Goal: Task Accomplishment & Management: Use online tool/utility

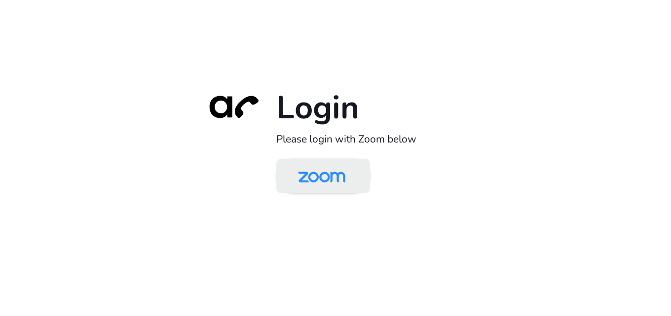
click at [318, 182] on img at bounding box center [322, 177] width 68 height 32
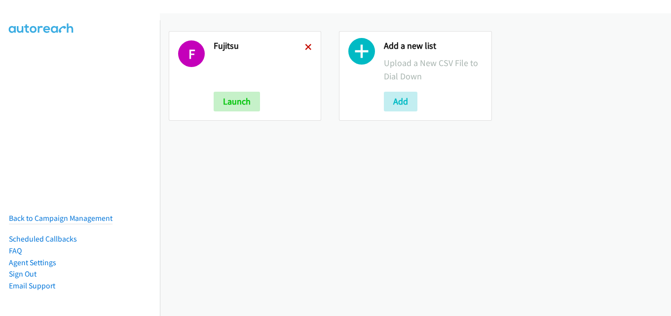
click at [307, 49] on icon at bounding box center [308, 47] width 7 height 7
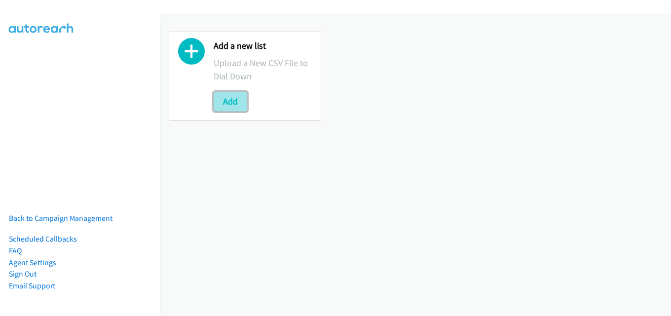
click at [236, 103] on button "Add" at bounding box center [231, 102] width 34 height 20
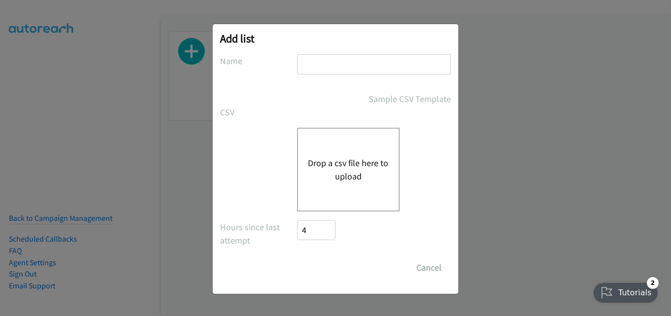
click at [330, 62] on input "text" at bounding box center [374, 64] width 154 height 20
click at [369, 71] on input "text" at bounding box center [374, 64] width 154 height 20
type input "hp"
click at [361, 155] on div "Drop a csv file here to upload" at bounding box center [348, 170] width 103 height 84
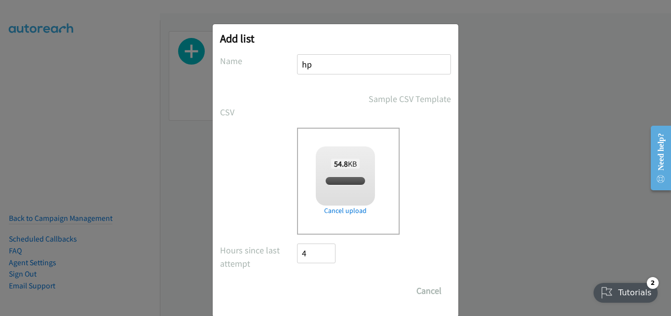
checkbox input "true"
click at [321, 290] on input "Save List" at bounding box center [323, 291] width 52 height 20
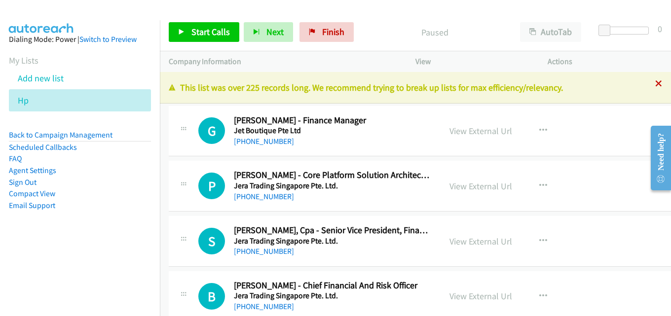
click at [655, 83] on icon at bounding box center [658, 84] width 7 height 7
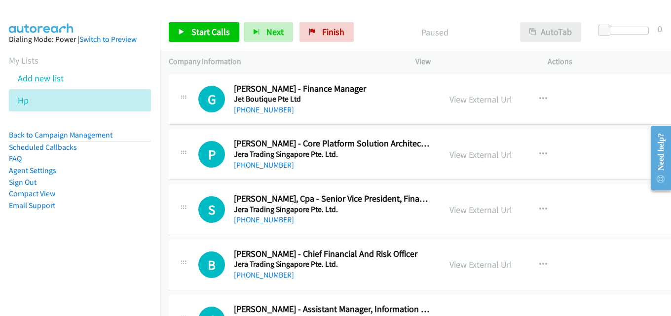
click at [546, 21] on div "Start Calls Pause Next Finish Paused AutoTab AutoTab 0" at bounding box center [415, 32] width 511 height 38
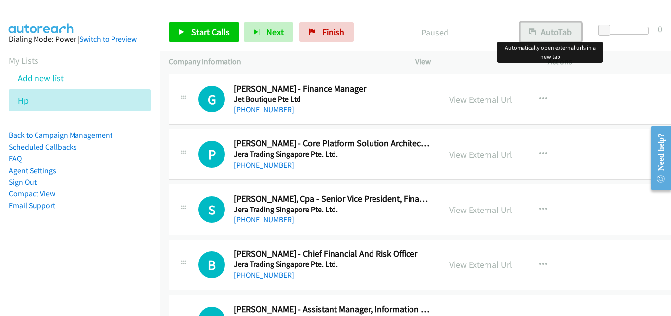
click at [547, 27] on button "AutoTab" at bounding box center [550, 32] width 61 height 20
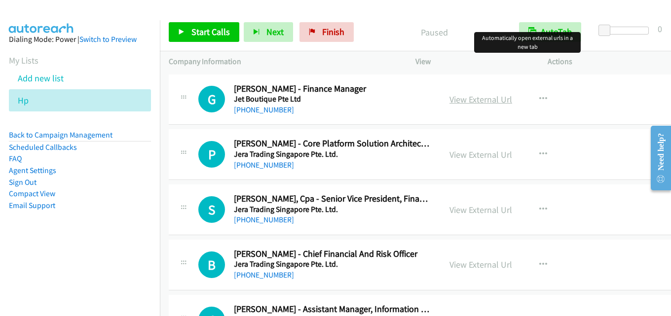
click at [480, 98] on link "View External Url" at bounding box center [481, 99] width 63 height 11
click at [215, 27] on span "Start Calls" at bounding box center [210, 31] width 38 height 11
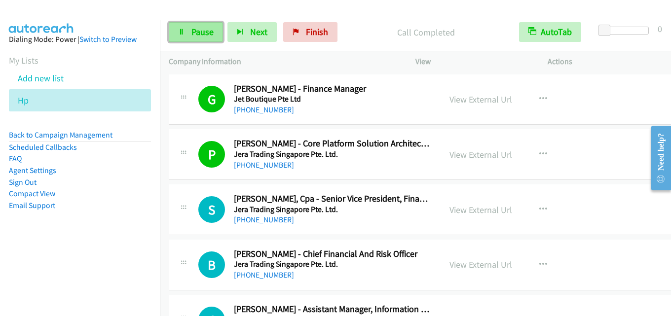
click at [205, 34] on span "Pause" at bounding box center [202, 31] width 22 height 11
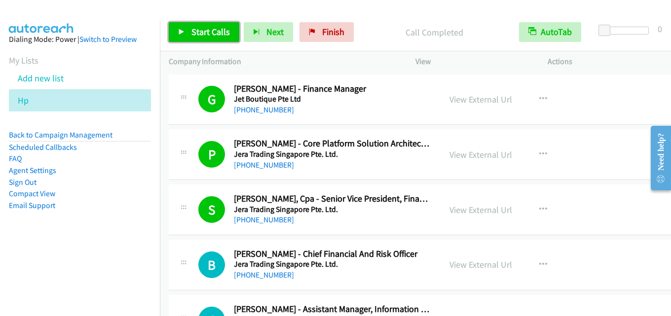
click at [208, 25] on link "Start Calls" at bounding box center [204, 32] width 71 height 20
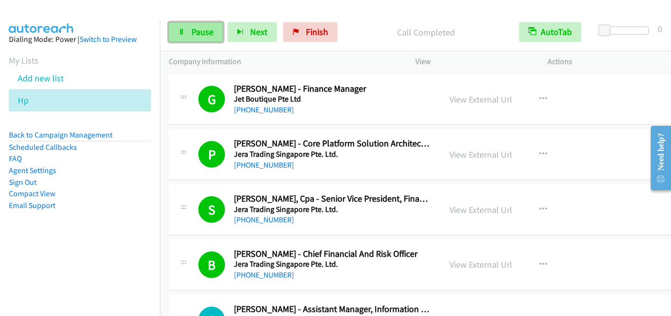
click at [201, 35] on span "Pause" at bounding box center [202, 31] width 22 height 11
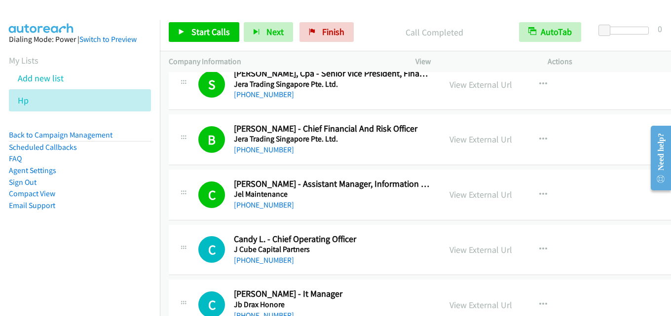
scroll to position [99, 0]
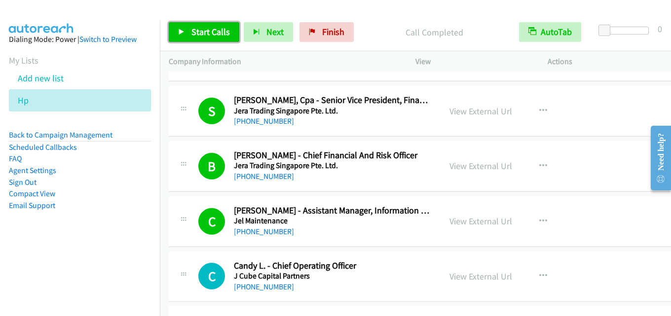
click at [209, 31] on span "Start Calls" at bounding box center [210, 31] width 38 height 11
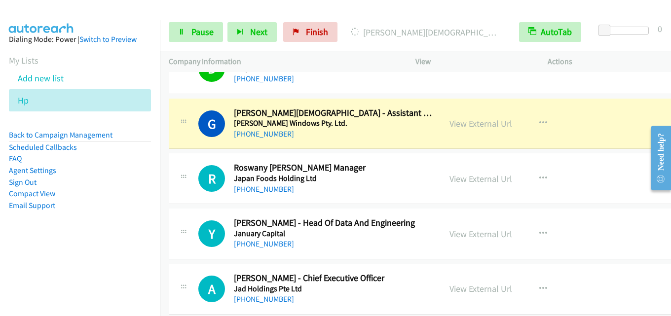
scroll to position [543, 0]
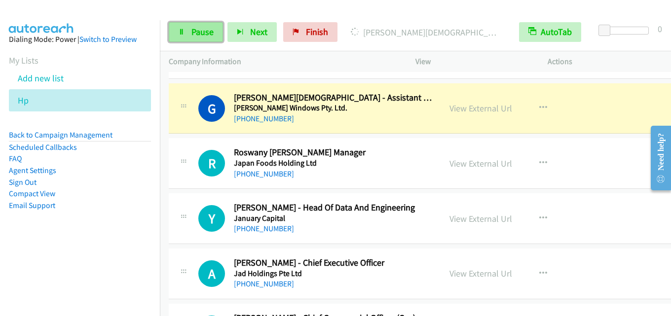
click at [203, 32] on span "Pause" at bounding box center [202, 31] width 22 height 11
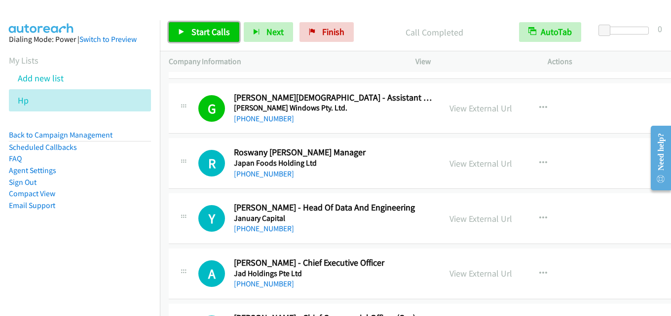
click at [205, 29] on span "Start Calls" at bounding box center [210, 31] width 38 height 11
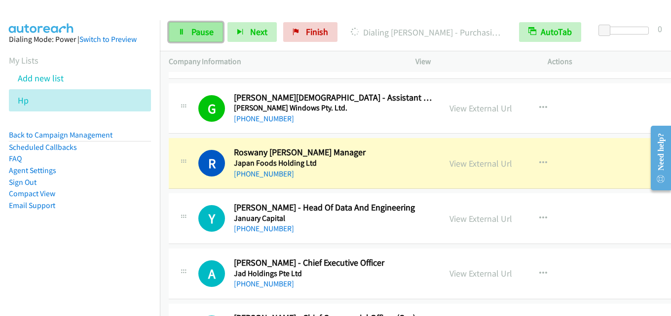
click at [204, 27] on span "Pause" at bounding box center [202, 31] width 22 height 11
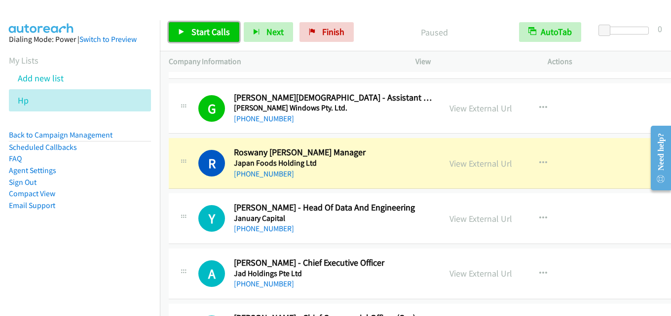
click at [209, 32] on span "Start Calls" at bounding box center [210, 31] width 38 height 11
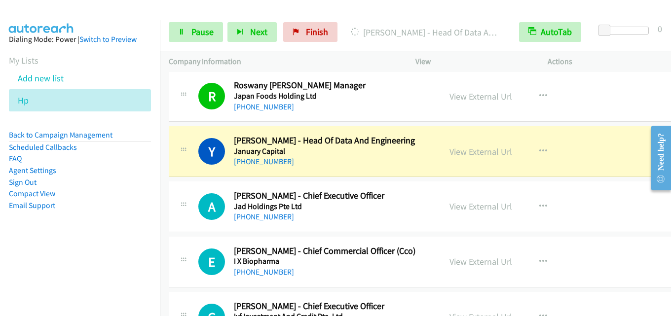
scroll to position [592, 0]
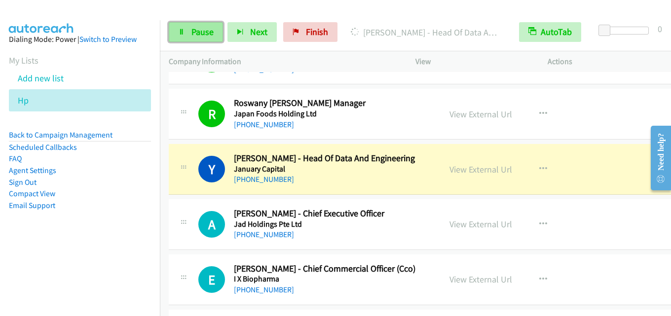
click at [193, 33] on span "Pause" at bounding box center [202, 31] width 22 height 11
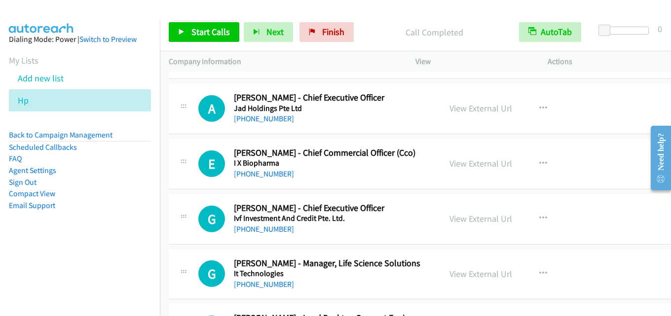
scroll to position [691, 0]
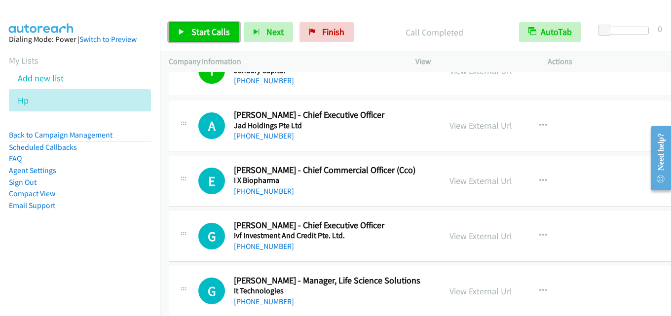
click at [211, 30] on span "Start Calls" at bounding box center [210, 31] width 38 height 11
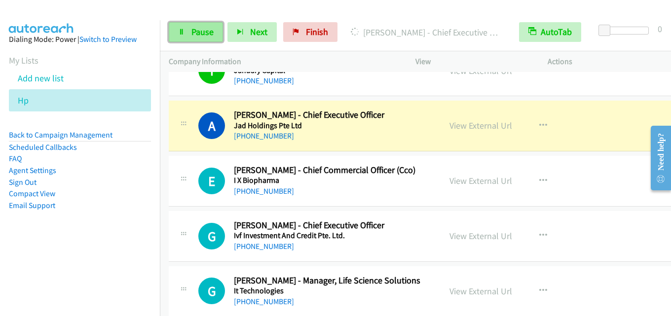
click at [204, 37] on span "Pause" at bounding box center [202, 31] width 22 height 11
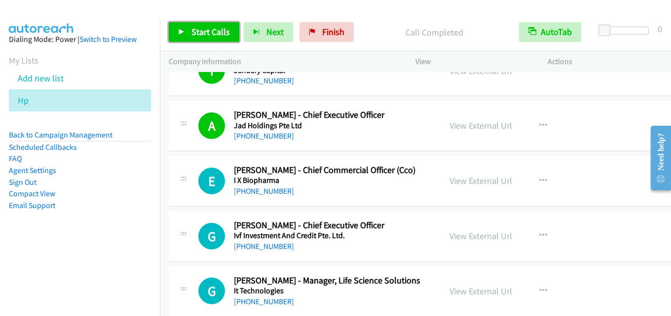
click at [215, 31] on span "Start Calls" at bounding box center [210, 31] width 38 height 11
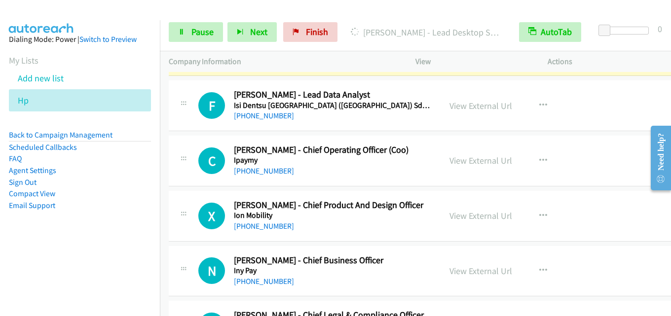
scroll to position [938, 0]
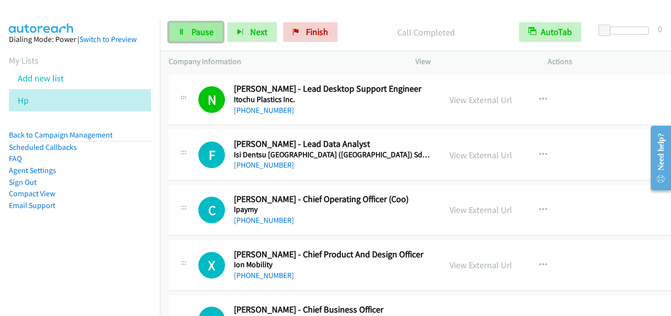
click at [211, 35] on span "Pause" at bounding box center [202, 31] width 22 height 11
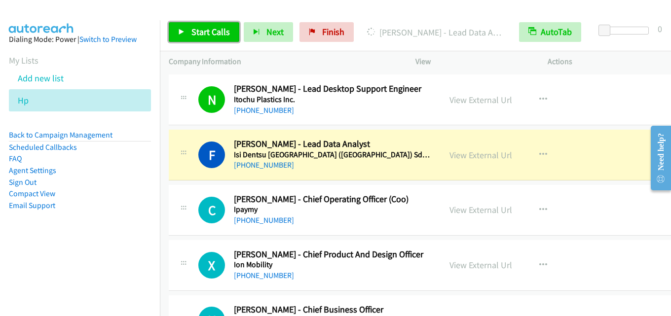
click at [210, 34] on span "Start Calls" at bounding box center [210, 31] width 38 height 11
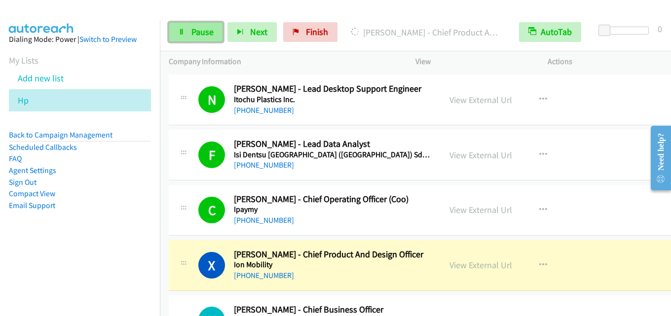
click at [203, 27] on span "Pause" at bounding box center [202, 31] width 22 height 11
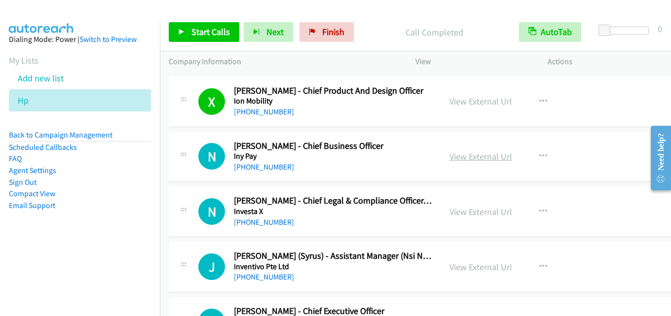
scroll to position [1086, 0]
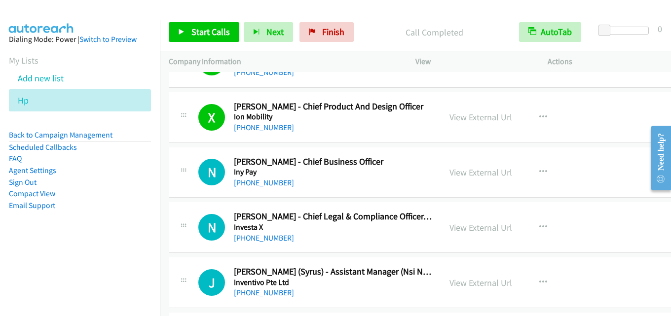
drag, startPoint x: 477, startPoint y: 171, endPoint x: 394, endPoint y: 189, distance: 84.8
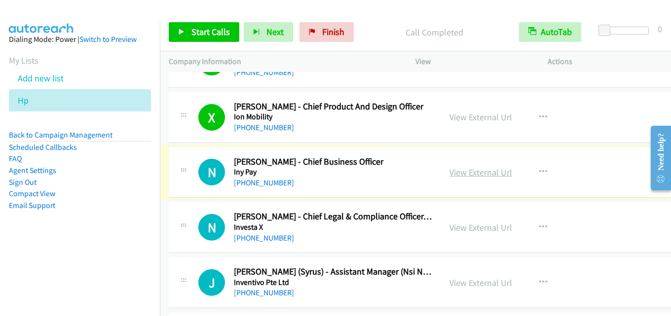
click at [472, 176] on link "View External Url" at bounding box center [481, 172] width 63 height 11
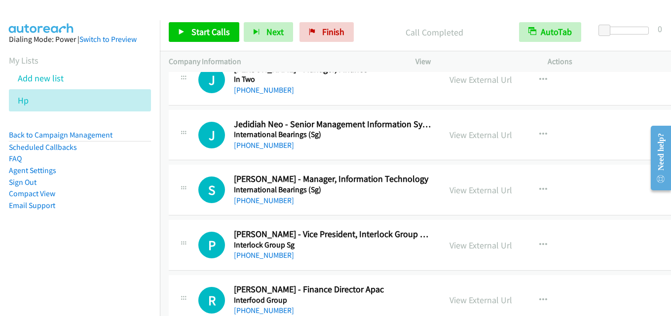
scroll to position [1382, 0]
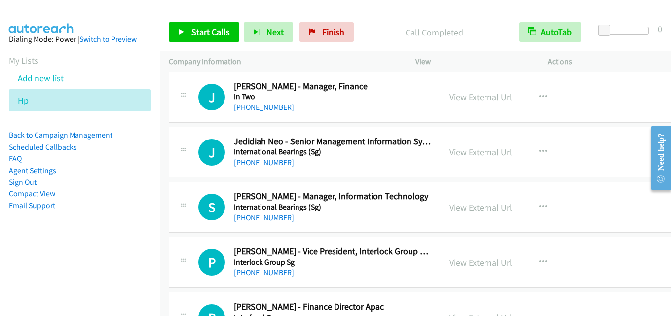
click at [454, 148] on link "View External Url" at bounding box center [481, 152] width 63 height 11
click at [451, 209] on link "View External Url" at bounding box center [481, 207] width 63 height 11
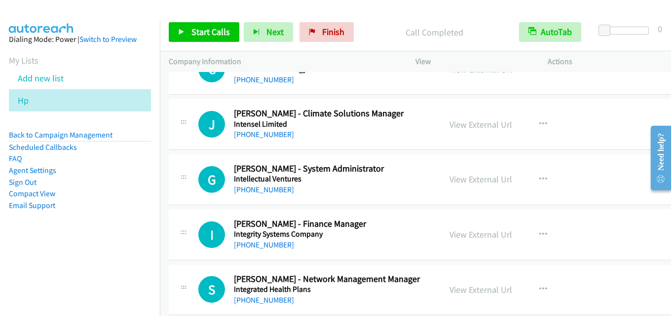
scroll to position [1875, 0]
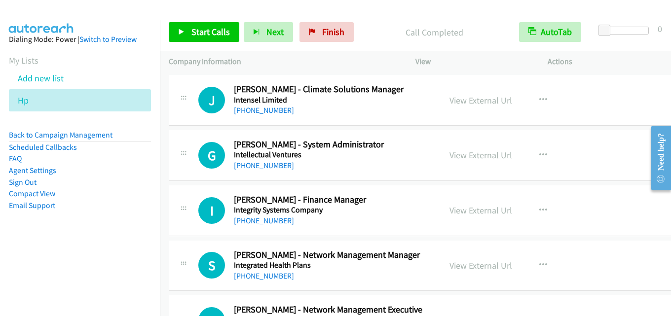
click at [471, 158] on link "View External Url" at bounding box center [481, 155] width 63 height 11
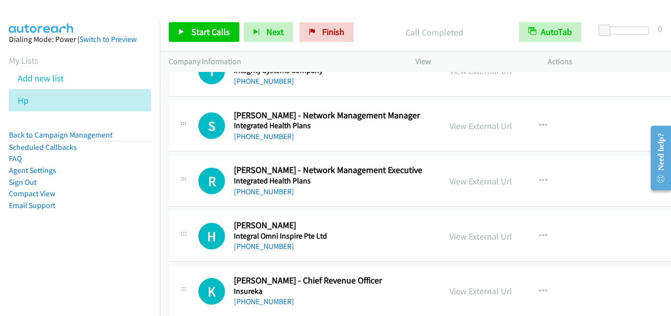
scroll to position [2023, 0]
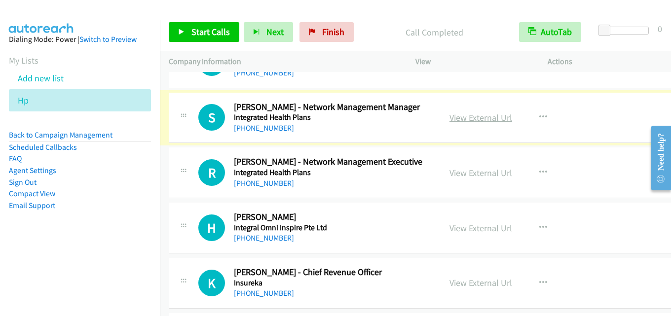
click at [476, 119] on link "View External Url" at bounding box center [481, 117] width 63 height 11
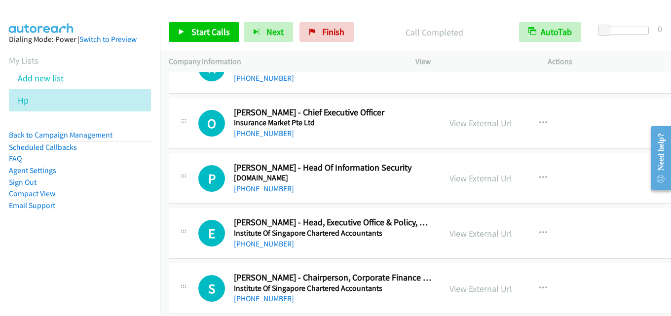
scroll to position [2270, 0]
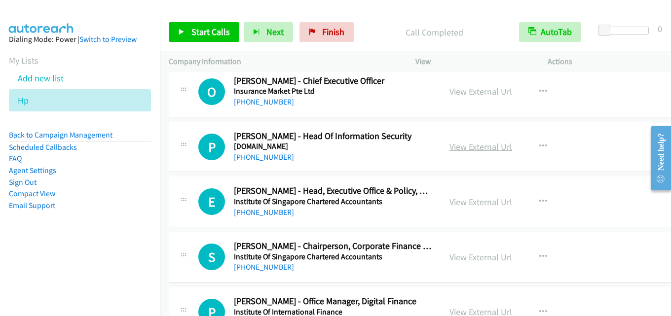
click at [467, 147] on link "View External Url" at bounding box center [481, 146] width 63 height 11
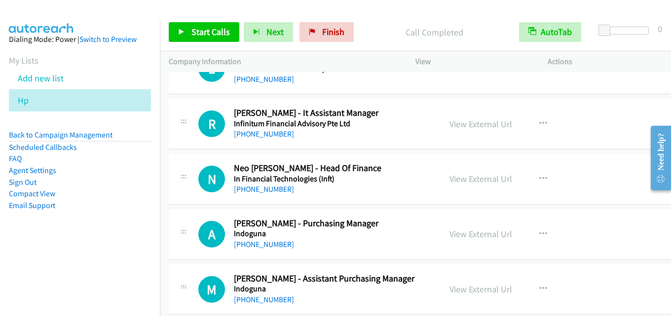
scroll to position [2961, 0]
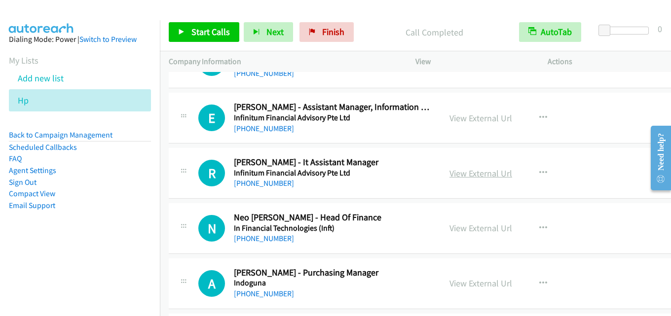
click at [467, 176] on link "View External Url" at bounding box center [481, 173] width 63 height 11
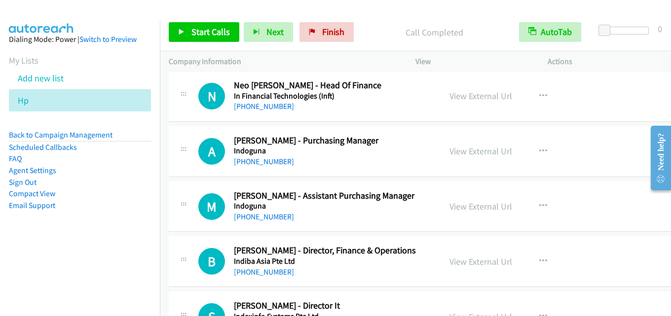
scroll to position [3109, 0]
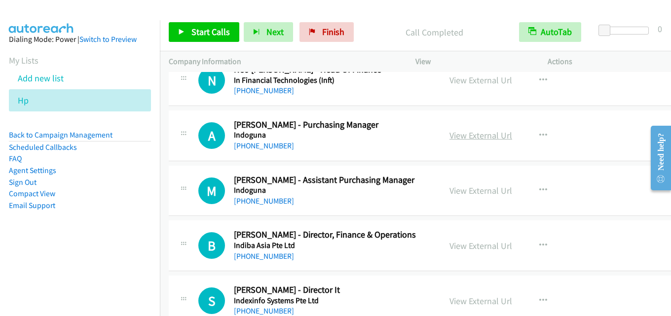
click at [473, 135] on link "View External Url" at bounding box center [481, 135] width 63 height 11
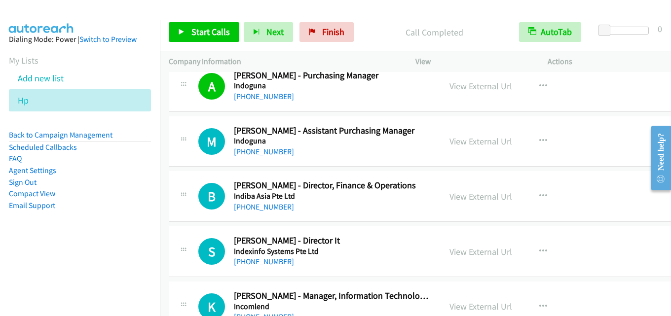
scroll to position [3207, 0]
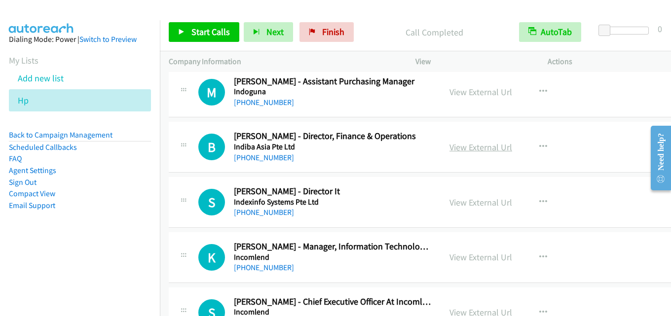
click at [474, 150] on link "View External Url" at bounding box center [481, 147] width 63 height 11
click at [484, 199] on link "View External Url" at bounding box center [481, 202] width 63 height 11
click at [483, 256] on link "View External Url" at bounding box center [481, 257] width 63 height 11
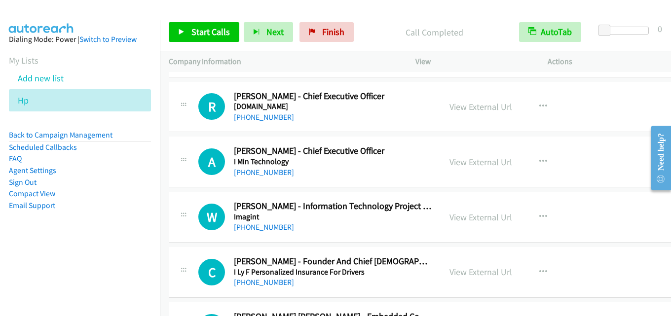
scroll to position [3849, 0]
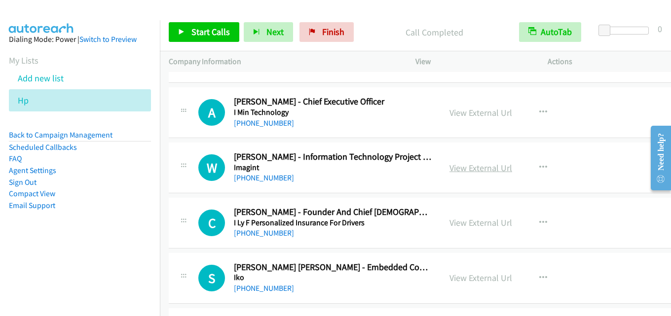
click at [454, 170] on link "View External Url" at bounding box center [481, 167] width 63 height 11
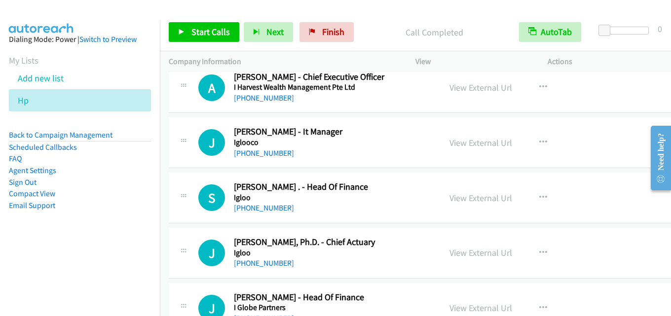
scroll to position [4095, 0]
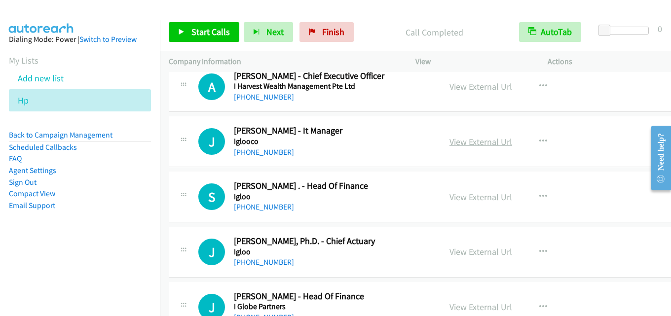
click at [473, 141] on link "View External Url" at bounding box center [481, 141] width 63 height 11
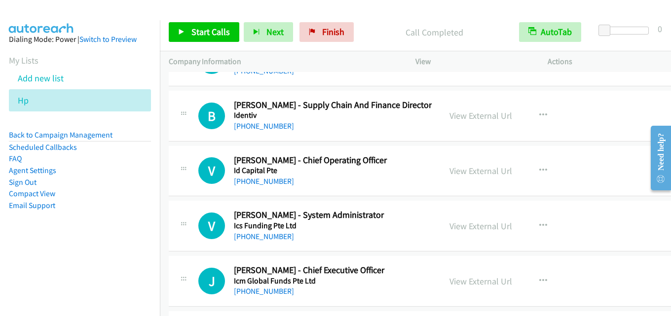
scroll to position [4392, 0]
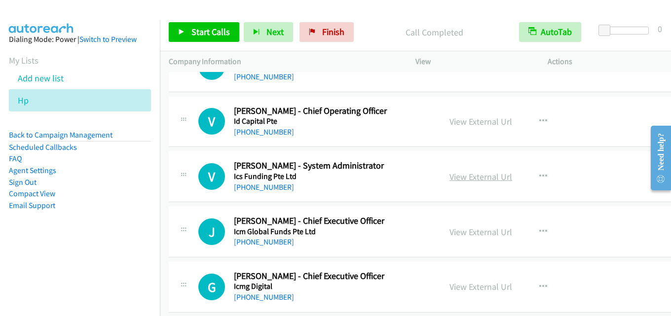
click at [472, 173] on link "View External Url" at bounding box center [481, 176] width 63 height 11
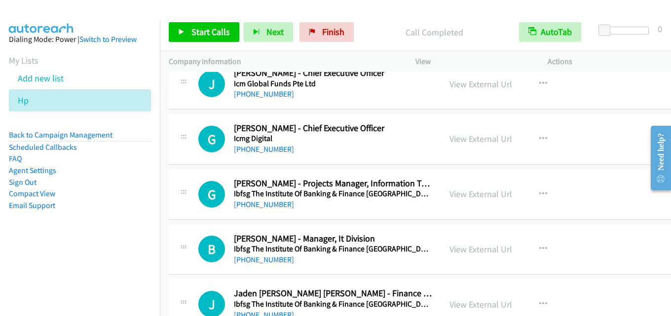
scroll to position [4589, 0]
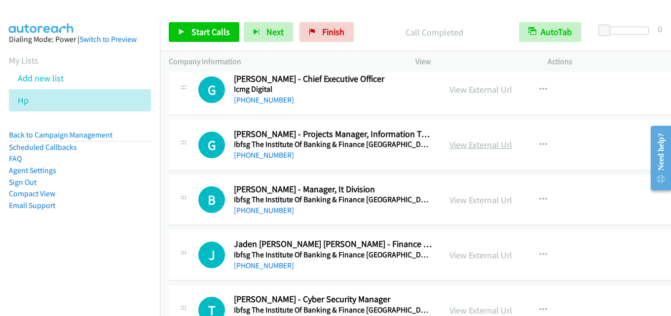
click at [466, 147] on link "View External Url" at bounding box center [481, 144] width 63 height 11
click at [467, 199] on link "View External Url" at bounding box center [481, 199] width 63 height 11
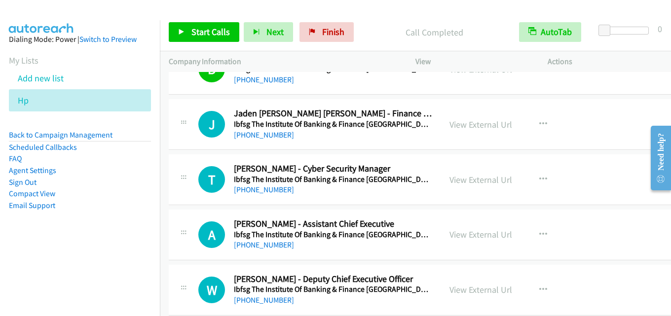
scroll to position [4737, 0]
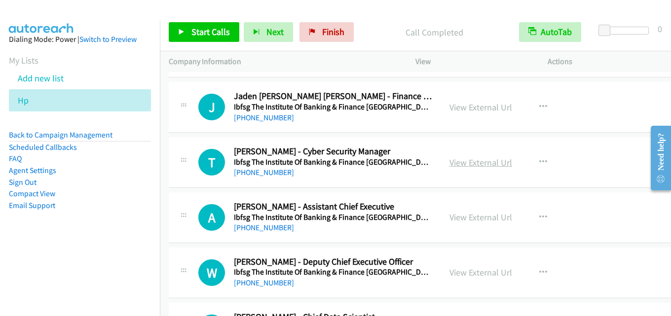
click at [475, 160] on link "View External Url" at bounding box center [481, 162] width 63 height 11
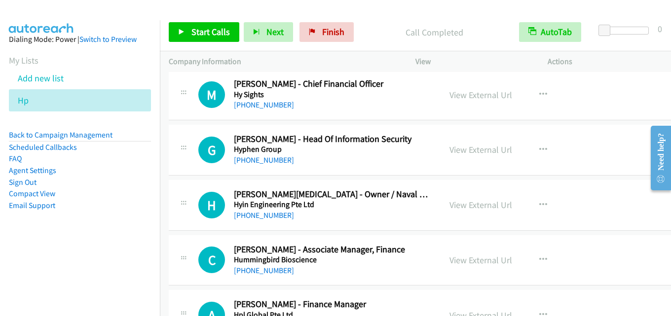
scroll to position [5428, 0]
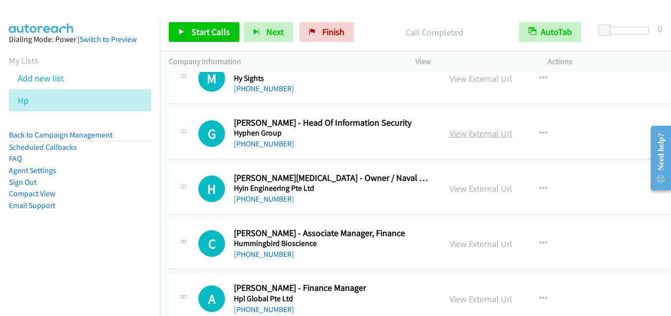
click at [460, 137] on link "View External Url" at bounding box center [481, 133] width 63 height 11
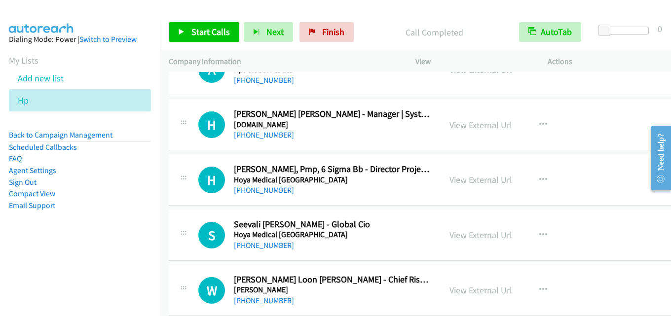
scroll to position [5724, 0]
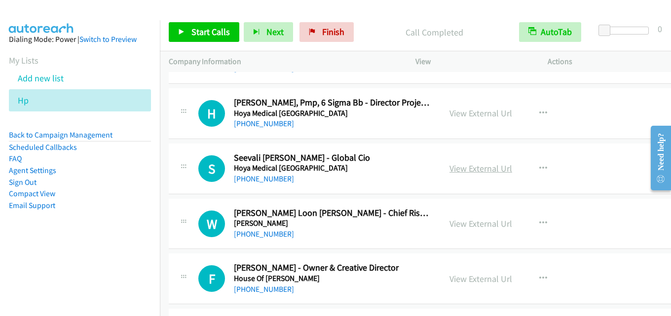
click at [456, 168] on link "View External Url" at bounding box center [481, 168] width 63 height 11
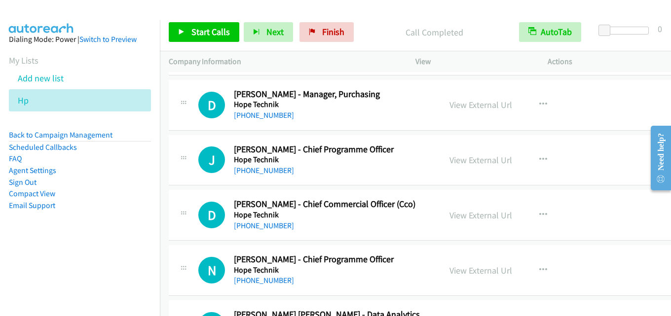
scroll to position [6069, 0]
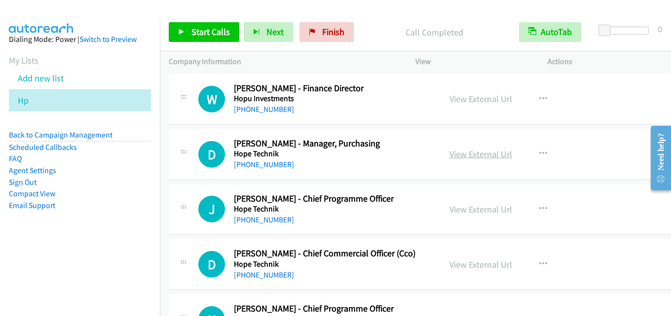
click at [476, 151] on link "View External Url" at bounding box center [481, 154] width 63 height 11
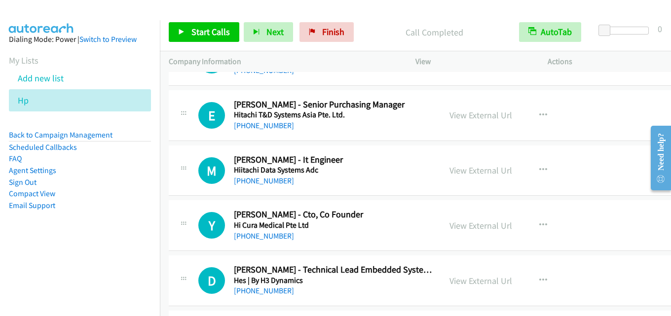
scroll to position [7549, 0]
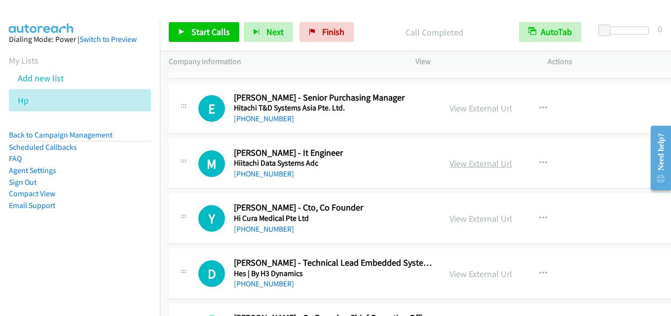
click at [467, 165] on link "View External Url" at bounding box center [481, 163] width 63 height 11
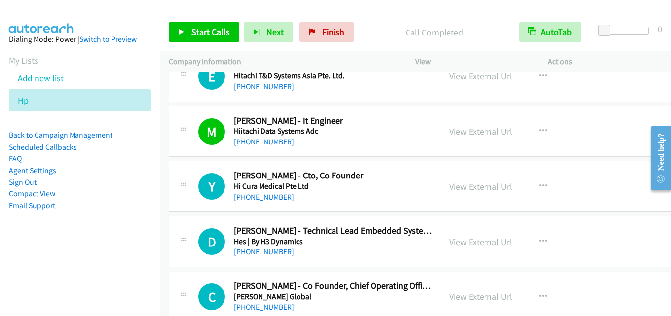
scroll to position [7599, 0]
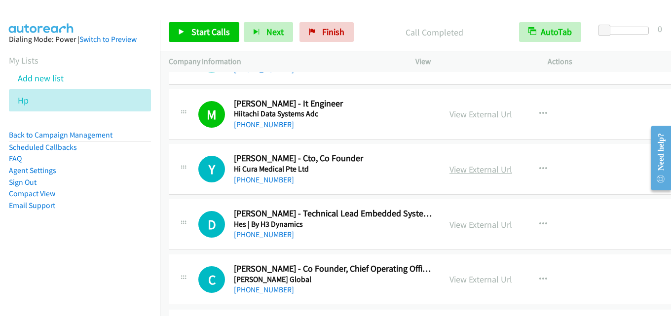
click at [462, 166] on link "View External Url" at bounding box center [481, 169] width 63 height 11
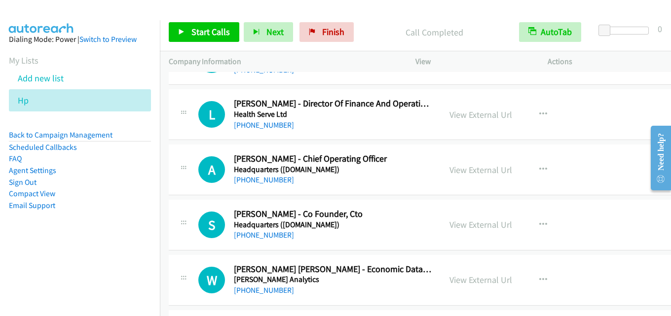
scroll to position [8586, 0]
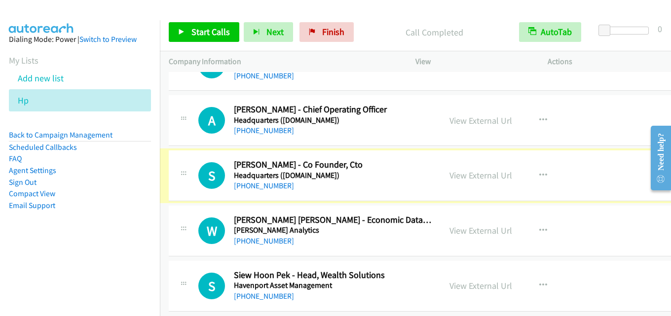
click at [463, 173] on link "View External Url" at bounding box center [481, 175] width 63 height 11
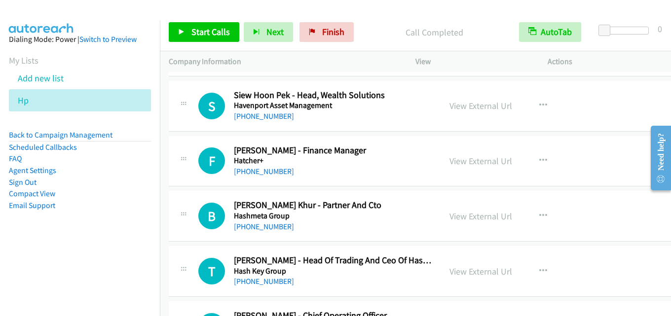
scroll to position [8783, 0]
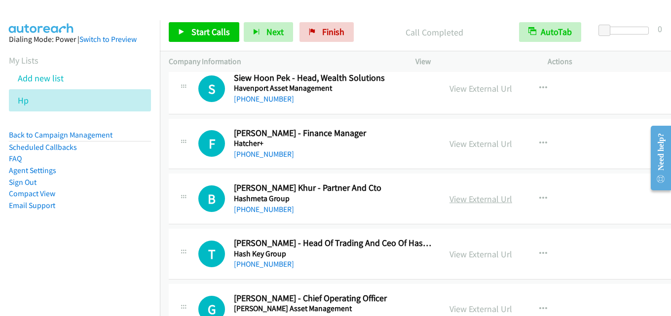
click at [464, 196] on link "View External Url" at bounding box center [481, 198] width 63 height 11
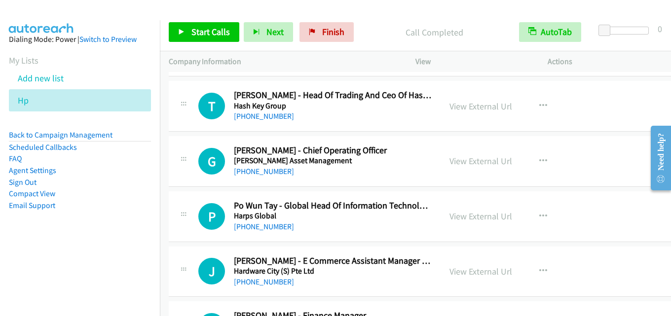
scroll to position [8980, 0]
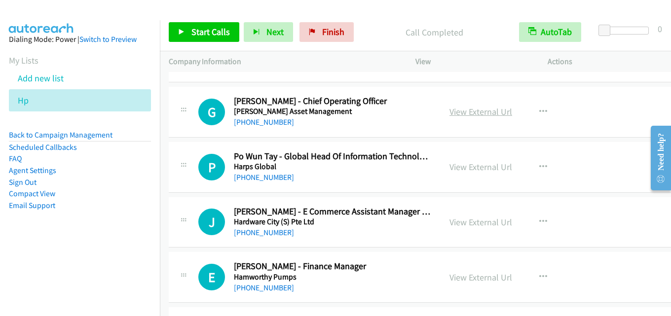
click at [452, 115] on link "View External Url" at bounding box center [481, 111] width 63 height 11
click at [455, 166] on link "View External Url" at bounding box center [481, 166] width 63 height 11
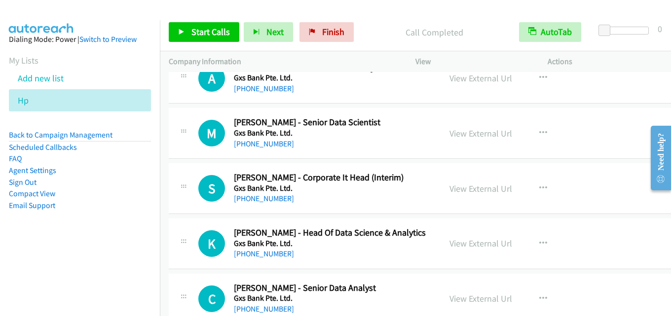
scroll to position [9424, 0]
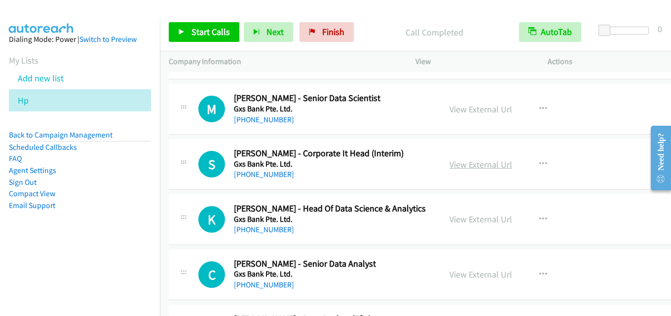
click at [454, 162] on link "View External Url" at bounding box center [481, 164] width 63 height 11
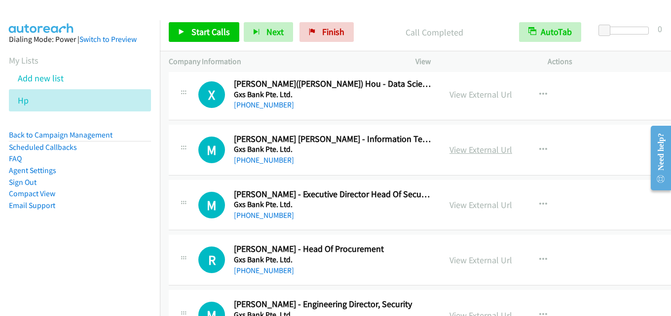
scroll to position [10214, 0]
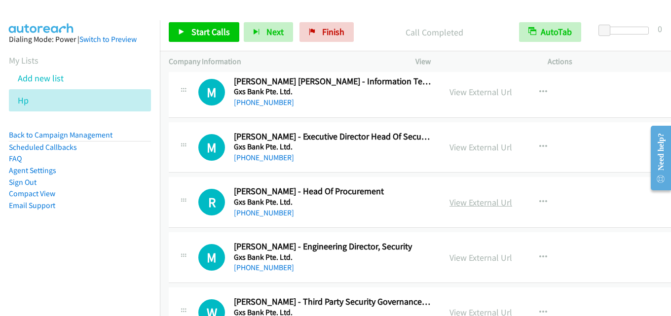
click at [459, 201] on link "View External Url" at bounding box center [481, 202] width 63 height 11
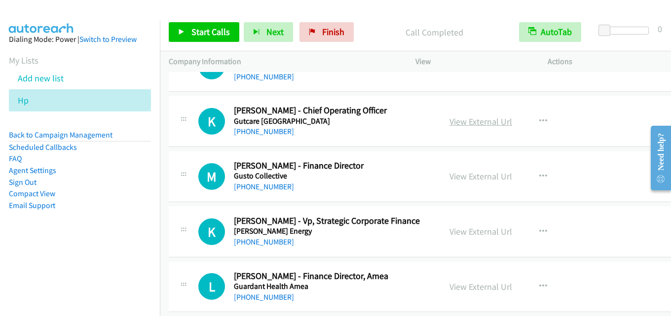
scroll to position [10658, 0]
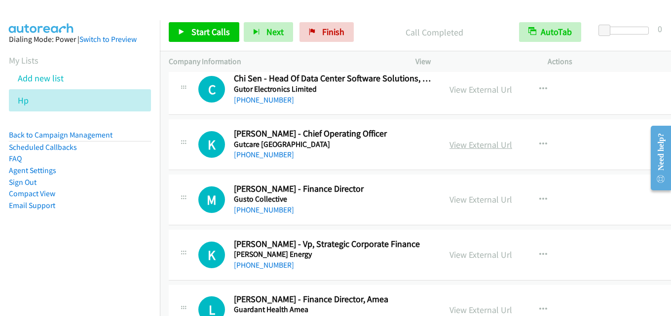
click at [459, 145] on link "View External Url" at bounding box center [481, 144] width 63 height 11
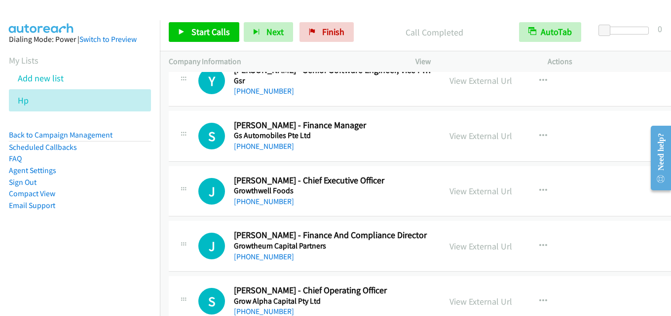
scroll to position [11003, 0]
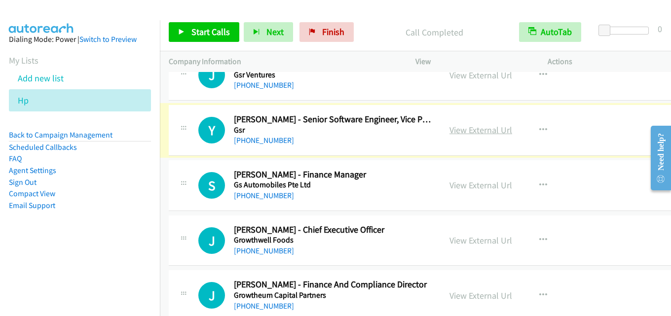
click at [466, 135] on link "View External Url" at bounding box center [481, 129] width 63 height 11
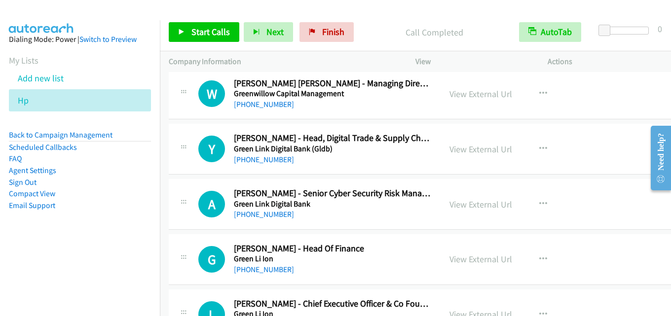
scroll to position [11497, 0]
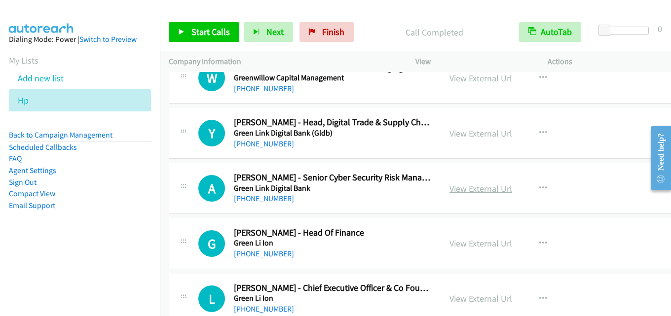
click at [462, 189] on link "View External Url" at bounding box center [481, 188] width 63 height 11
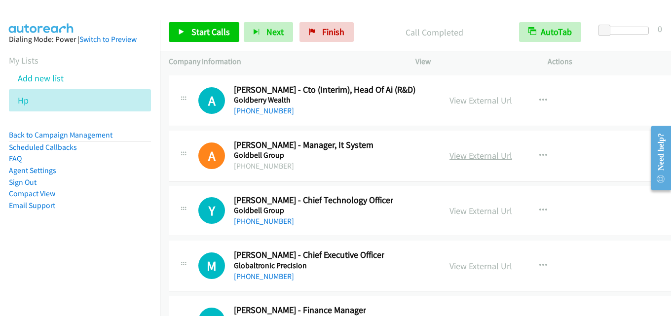
scroll to position [12533, 0]
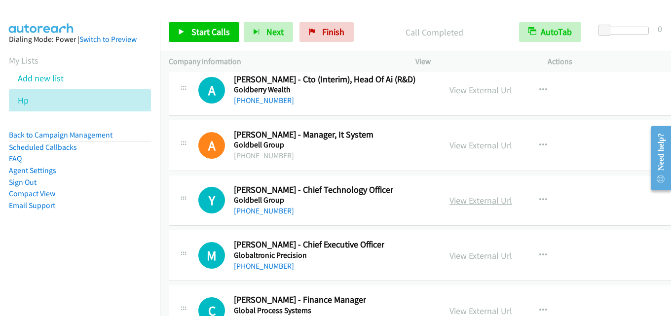
click at [473, 197] on link "View External Url" at bounding box center [481, 200] width 63 height 11
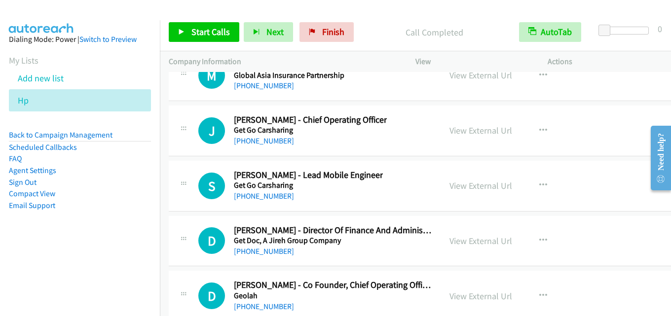
scroll to position [13076, 0]
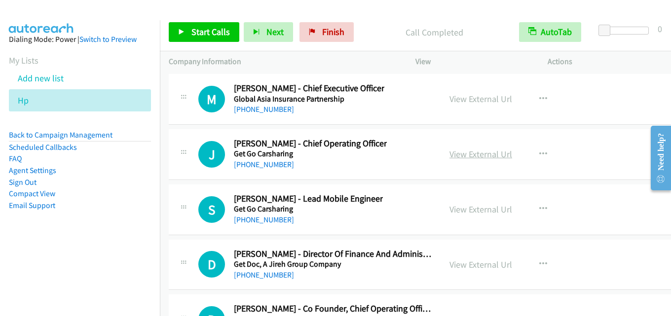
click at [477, 156] on link "View External Url" at bounding box center [481, 154] width 63 height 11
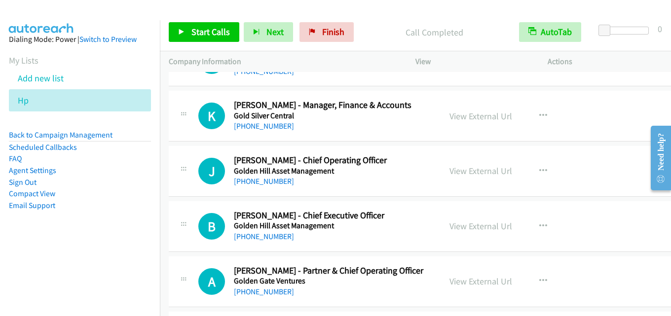
scroll to position [12138, 0]
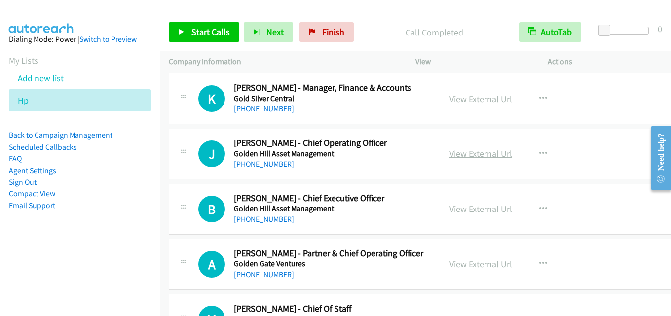
click at [465, 156] on link "View External Url" at bounding box center [481, 153] width 63 height 11
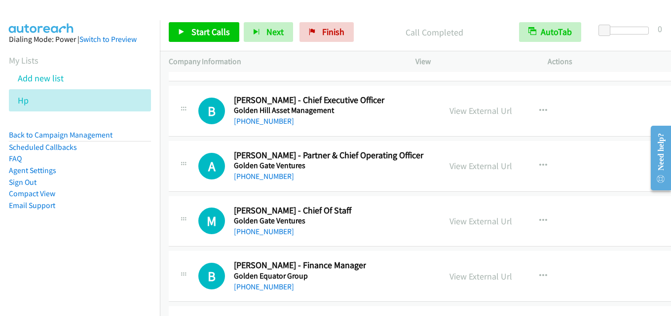
scroll to position [12237, 0]
click at [463, 167] on link "View External Url" at bounding box center [481, 165] width 63 height 11
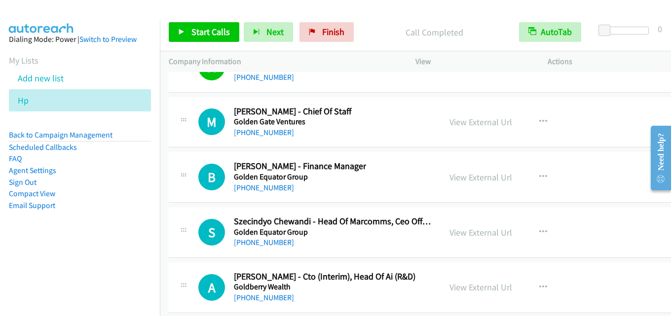
scroll to position [12385, 0]
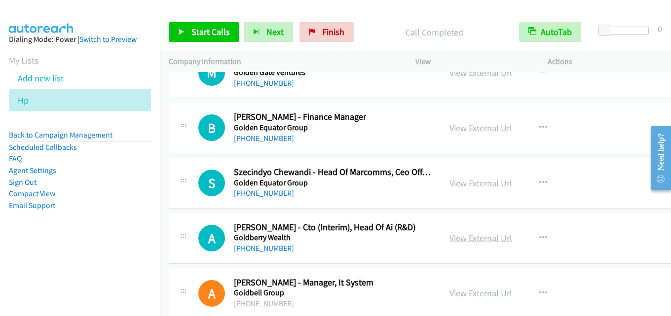
click at [462, 239] on link "View External Url" at bounding box center [481, 237] width 63 height 11
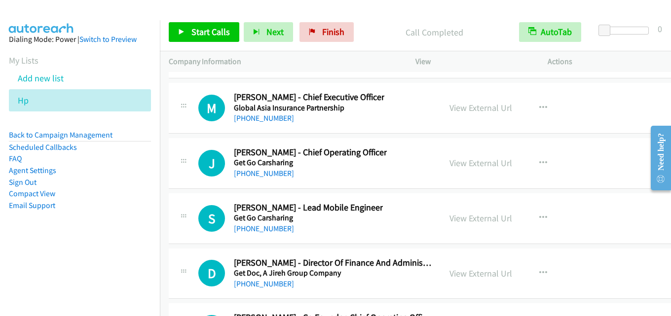
scroll to position [13076, 0]
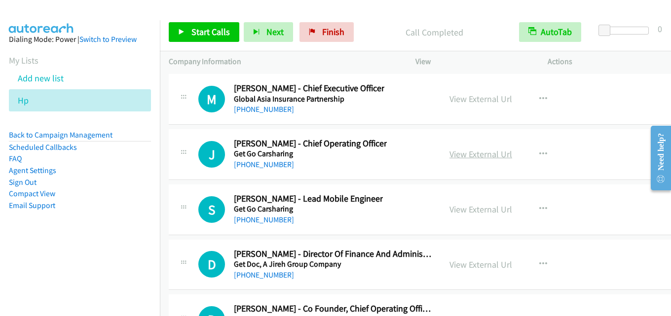
click at [485, 156] on link "View External Url" at bounding box center [481, 154] width 63 height 11
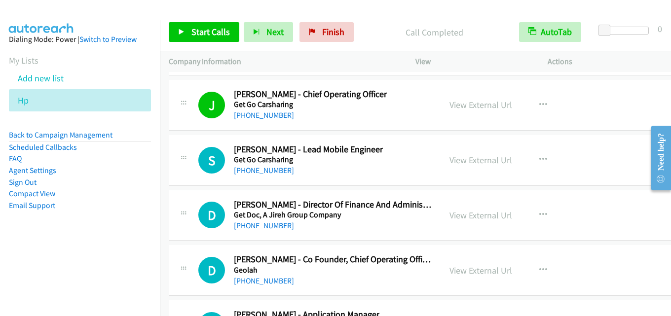
scroll to position [13175, 0]
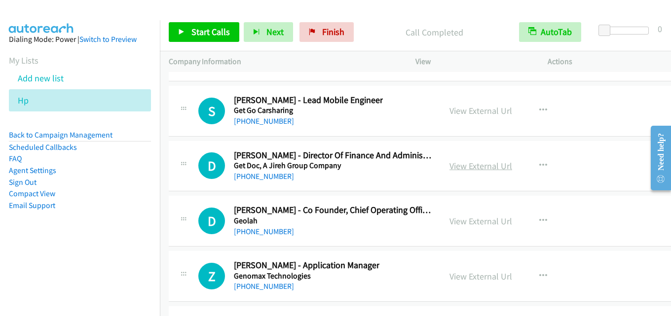
click at [467, 162] on link "View External Url" at bounding box center [481, 165] width 63 height 11
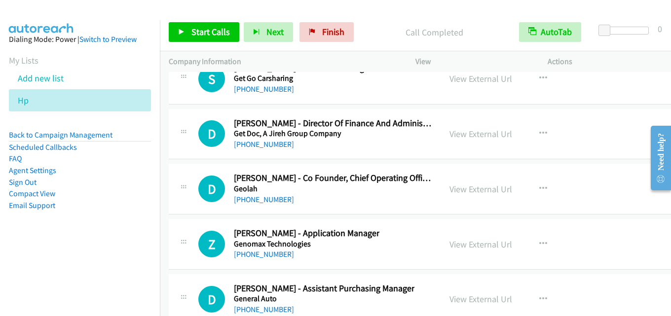
scroll to position [13224, 0]
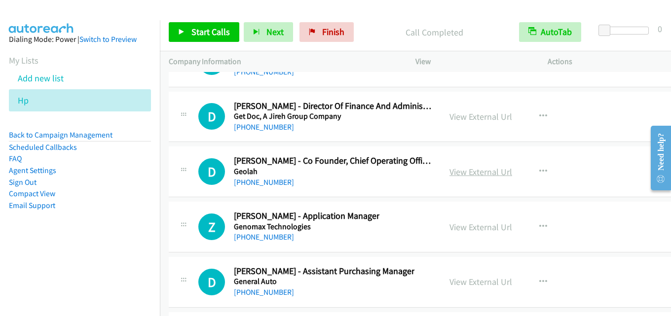
click at [468, 169] on link "View External Url" at bounding box center [481, 171] width 63 height 11
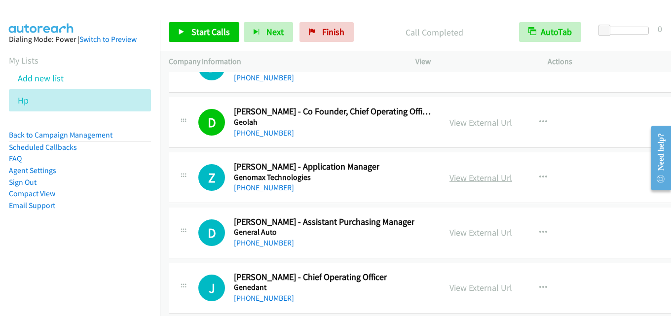
click at [470, 181] on link "View External Url" at bounding box center [481, 177] width 63 height 11
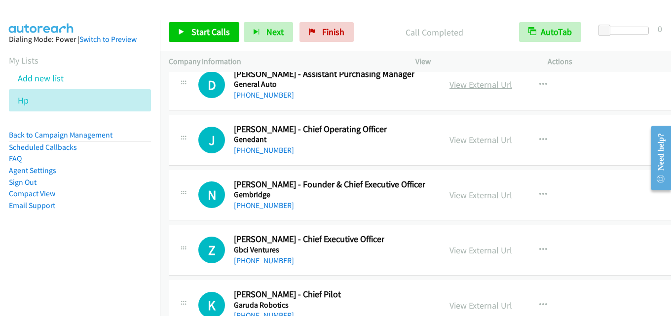
scroll to position [13372, 0]
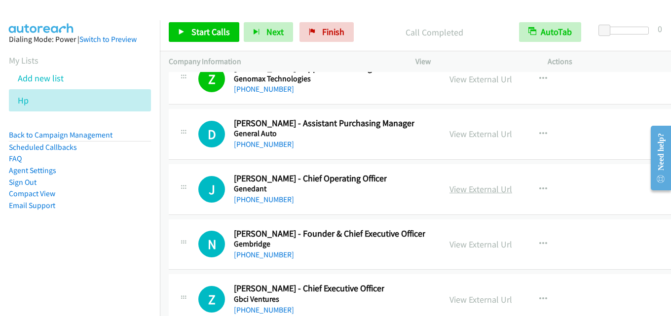
click at [468, 190] on link "View External Url" at bounding box center [481, 189] width 63 height 11
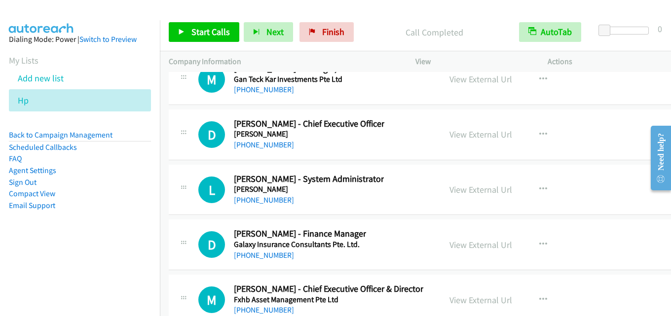
scroll to position [13717, 0]
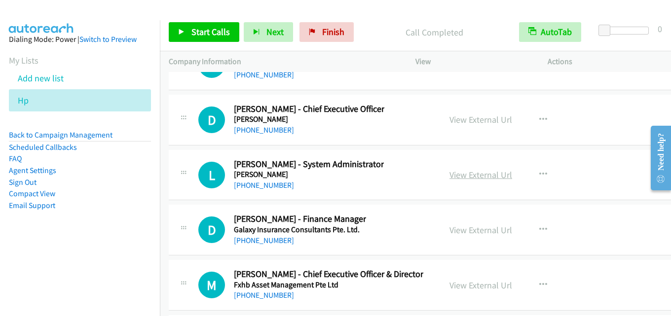
click at [457, 172] on link "View External Url" at bounding box center [481, 174] width 63 height 11
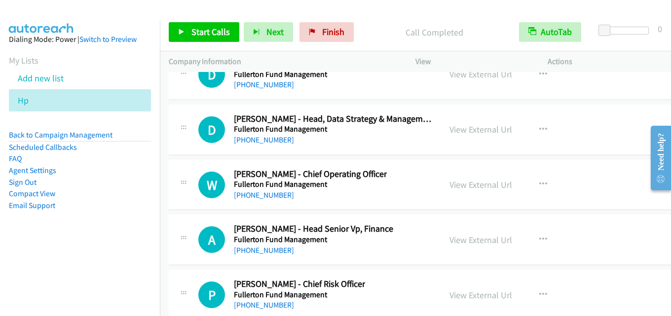
scroll to position [14605, 0]
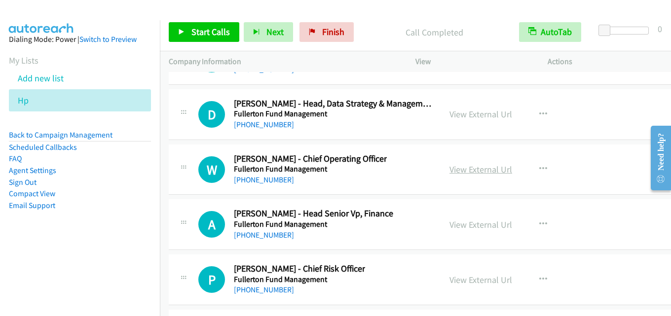
click at [467, 165] on link "View External Url" at bounding box center [481, 169] width 63 height 11
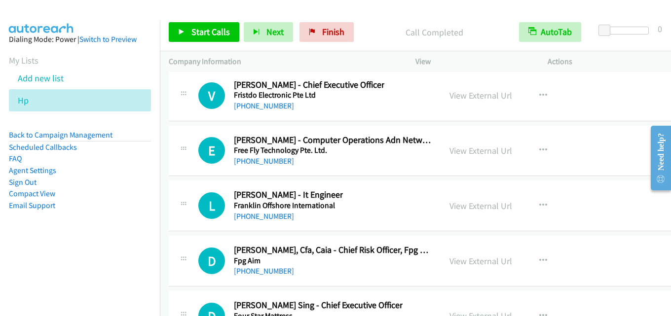
scroll to position [15247, 0]
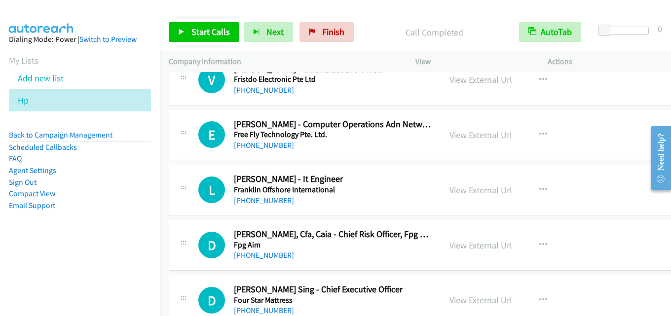
click at [476, 190] on link "View External Url" at bounding box center [481, 190] width 63 height 11
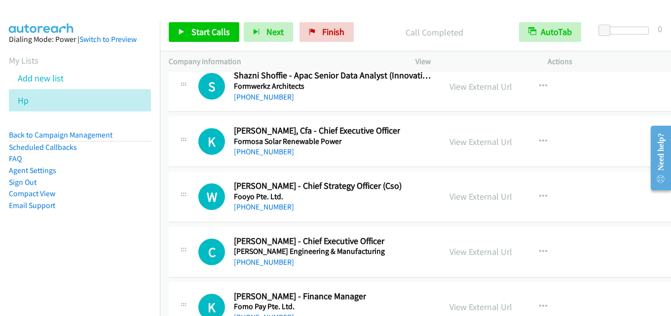
scroll to position [15642, 0]
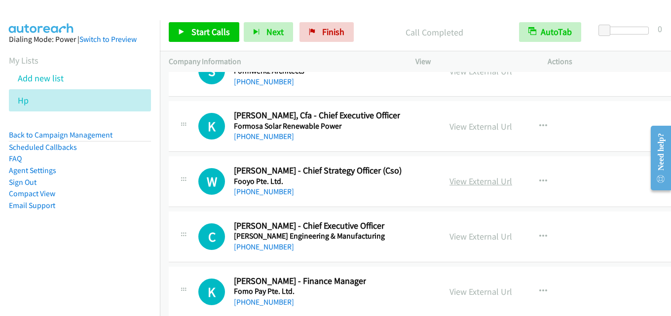
click at [458, 180] on link "View External Url" at bounding box center [481, 181] width 63 height 11
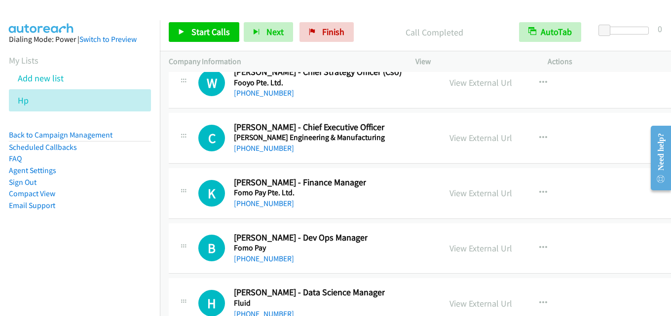
scroll to position [15790, 0]
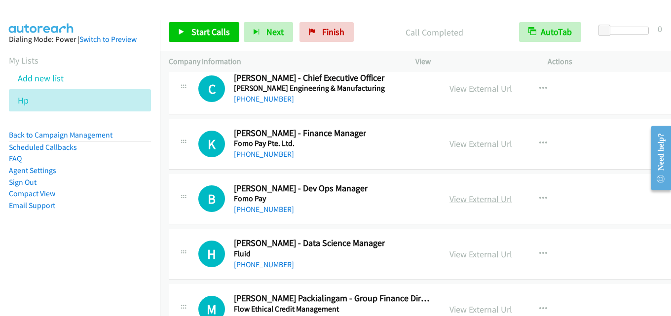
click at [466, 195] on link "View External Url" at bounding box center [481, 198] width 63 height 11
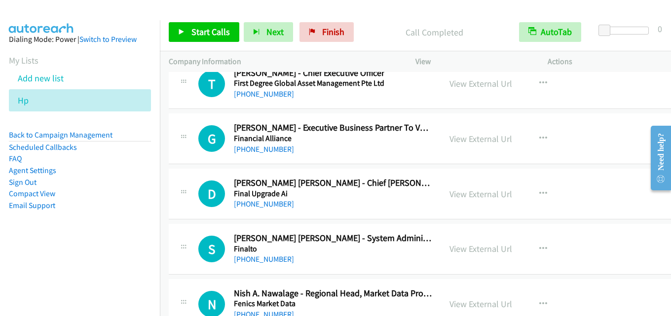
scroll to position [16480, 0]
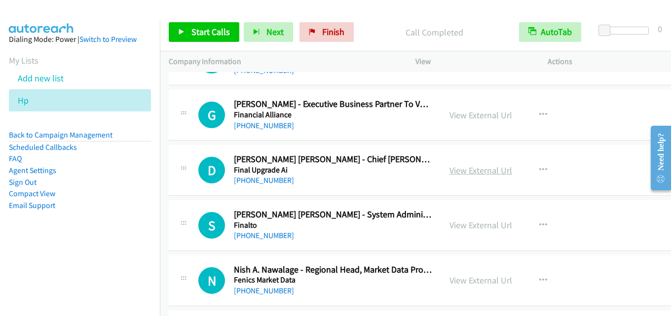
click at [464, 170] on link "View External Url" at bounding box center [481, 170] width 63 height 11
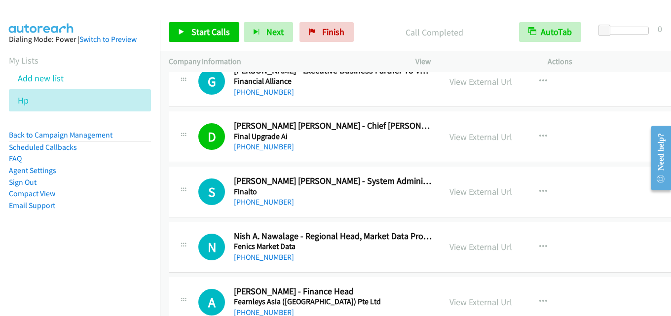
scroll to position [16530, 0]
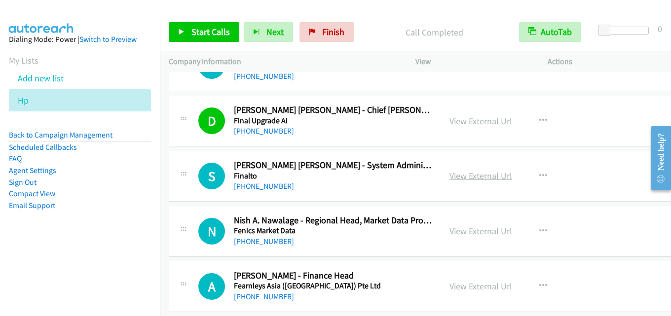
click at [484, 181] on link "View External Url" at bounding box center [481, 175] width 63 height 11
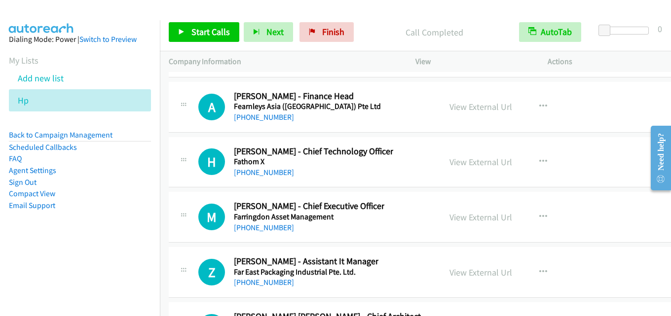
scroll to position [16727, 0]
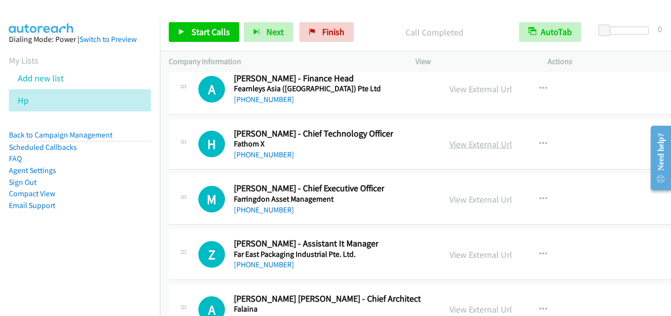
click at [474, 144] on link "View External Url" at bounding box center [481, 144] width 63 height 11
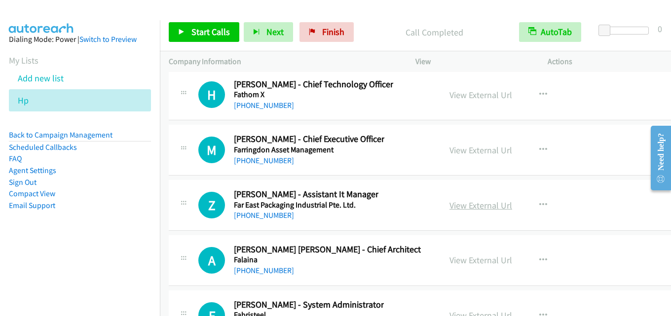
click at [468, 204] on link "View External Url" at bounding box center [481, 205] width 63 height 11
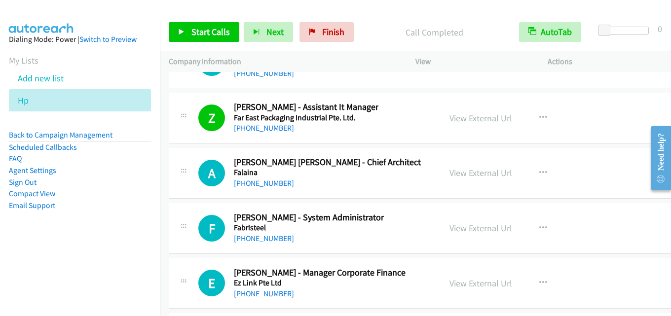
scroll to position [16875, 0]
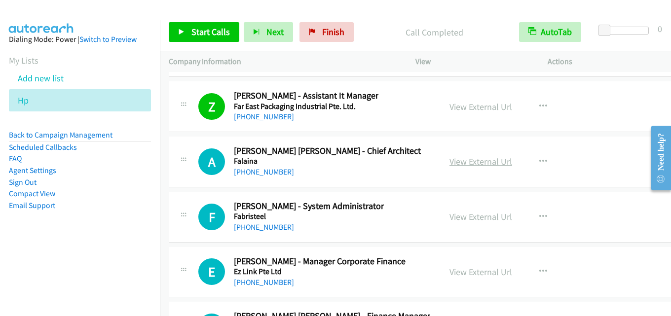
click at [456, 162] on link "View External Url" at bounding box center [481, 161] width 63 height 11
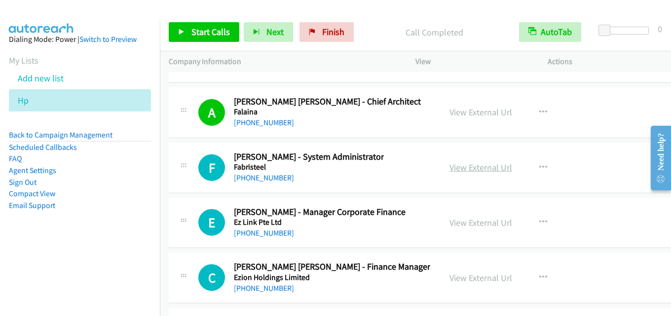
click at [461, 163] on link "View External Url" at bounding box center [481, 167] width 63 height 11
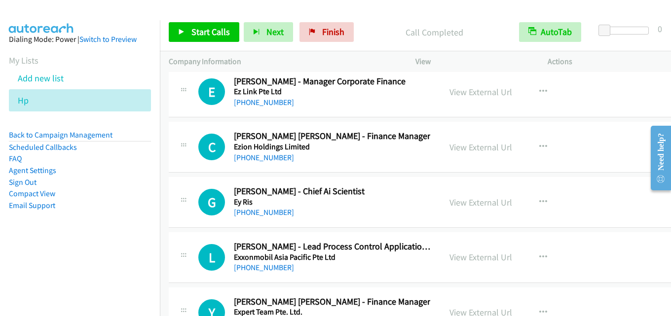
scroll to position [17073, 0]
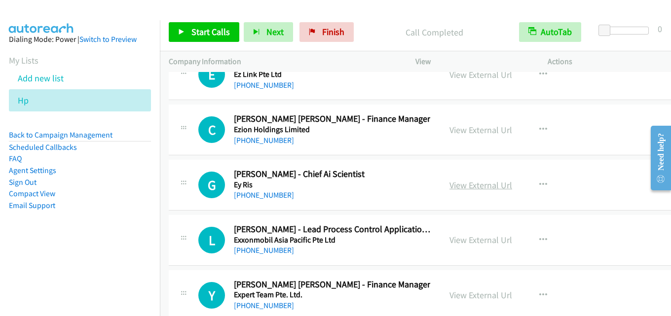
click at [469, 184] on link "View External Url" at bounding box center [481, 185] width 63 height 11
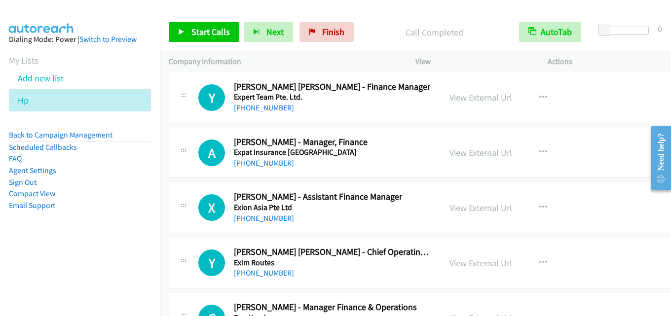
scroll to position [17312, 0]
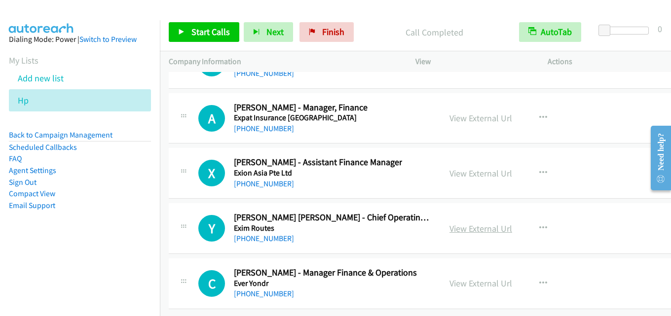
click at [465, 223] on link "View External Url" at bounding box center [481, 228] width 63 height 11
click at [469, 279] on link "View External Url" at bounding box center [481, 283] width 63 height 11
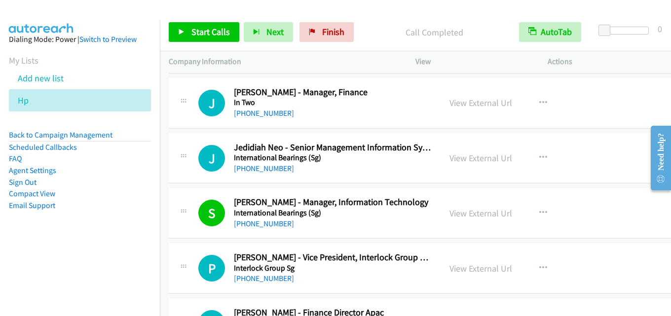
scroll to position [1392, 0]
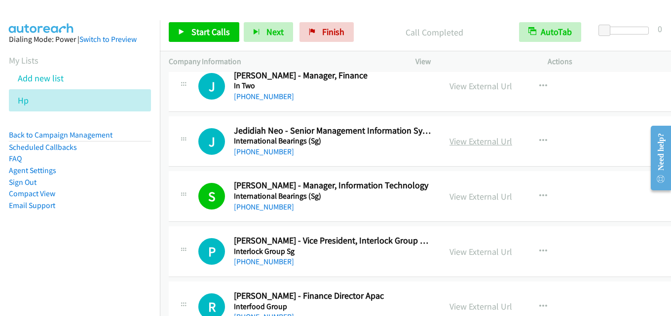
click at [484, 140] on link "View External Url" at bounding box center [481, 141] width 63 height 11
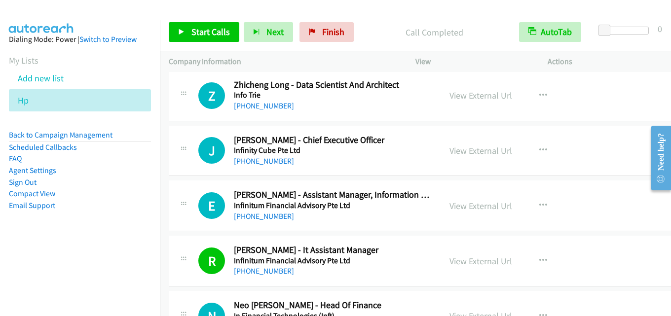
scroll to position [2922, 0]
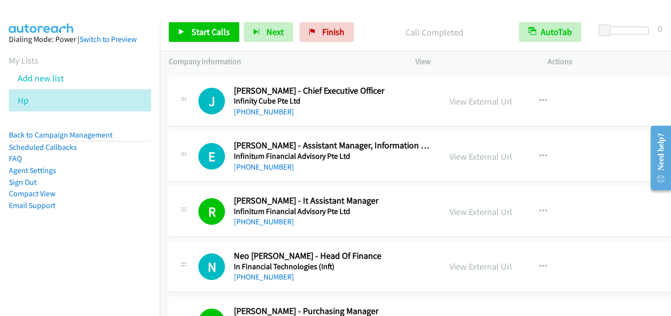
click at [460, 150] on div "View External Url" at bounding box center [481, 156] width 63 height 13
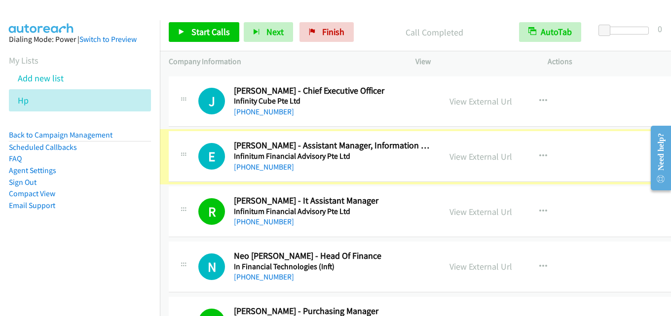
click at [461, 159] on link "View External Url" at bounding box center [481, 156] width 63 height 11
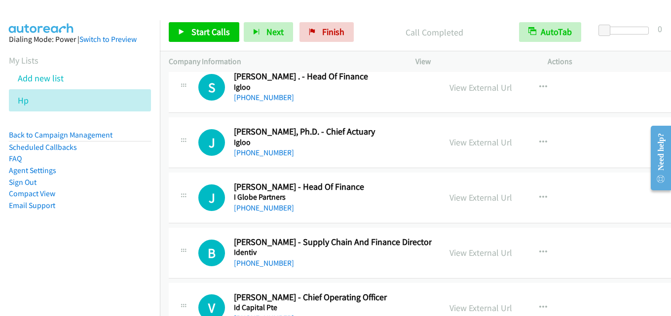
scroll to position [4304, 0]
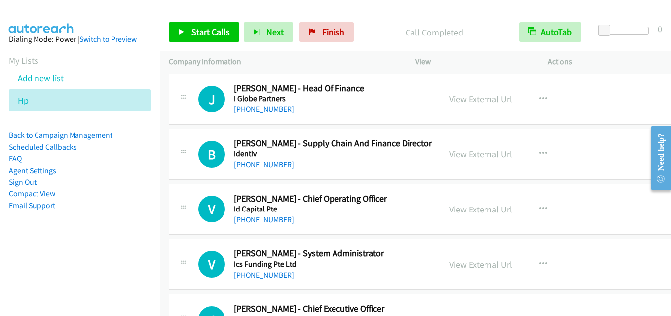
click at [456, 208] on link "View External Url" at bounding box center [481, 209] width 63 height 11
click at [213, 32] on span "Start Calls" at bounding box center [210, 31] width 38 height 11
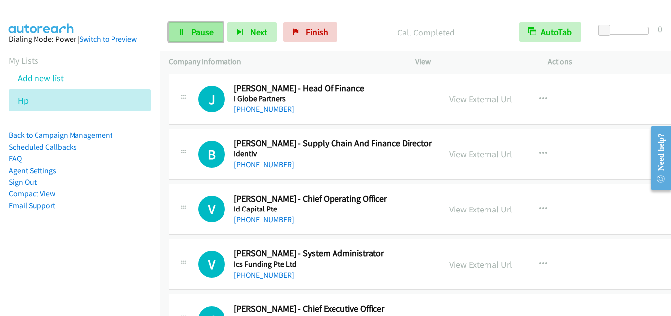
click at [210, 29] on span "Pause" at bounding box center [202, 31] width 22 height 11
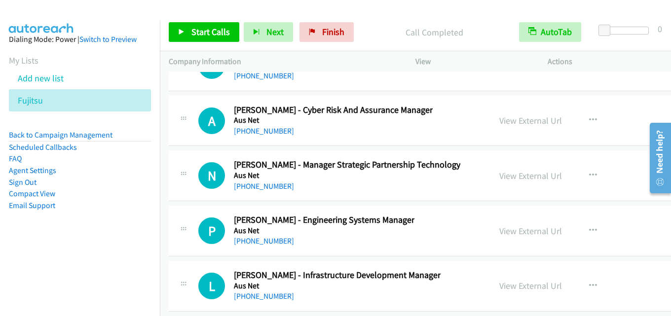
scroll to position [28767, 0]
